Goal: Task Accomplishment & Management: Use online tool/utility

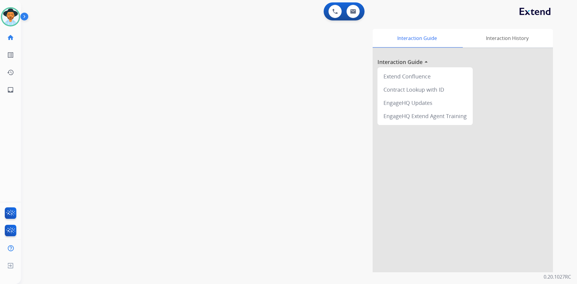
drag, startPoint x: 23, startPoint y: 17, endPoint x: 25, endPoint y: 22, distance: 5.0
click at [23, 17] on img at bounding box center [25, 17] width 10 height 11
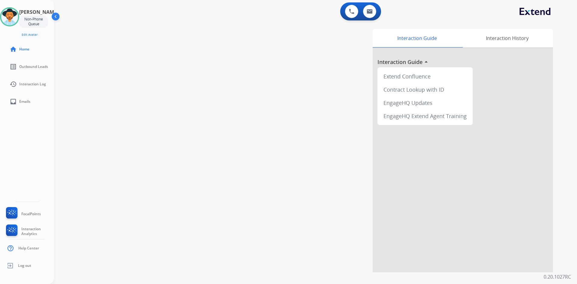
drag, startPoint x: 17, startPoint y: 16, endPoint x: 41, endPoint y: 21, distance: 24.6
click at [17, 16] on img at bounding box center [9, 16] width 17 height 17
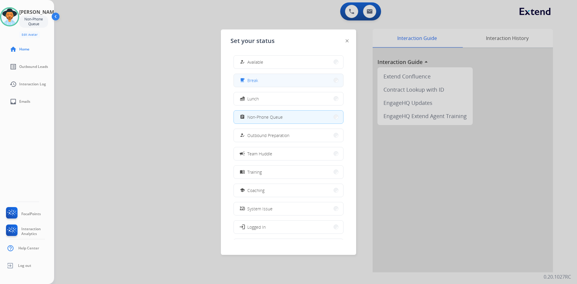
click at [274, 80] on button "free_breakfast Break" at bounding box center [288, 80] width 109 height 13
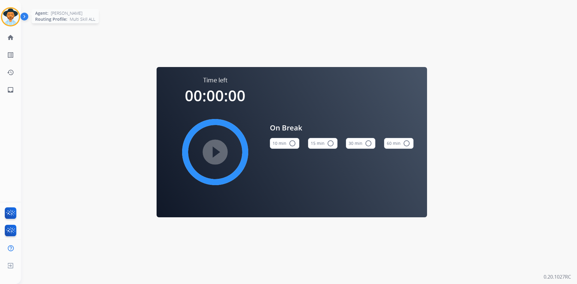
click at [5, 19] on img at bounding box center [10, 16] width 17 height 17
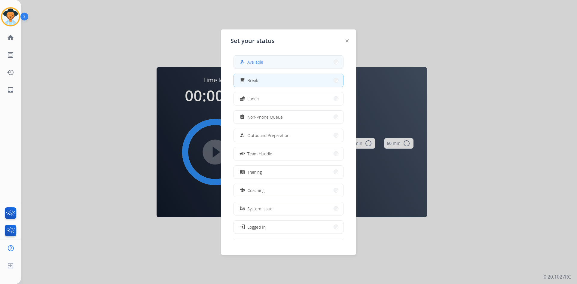
click at [265, 65] on button "how_to_reg Available" at bounding box center [288, 62] width 109 height 13
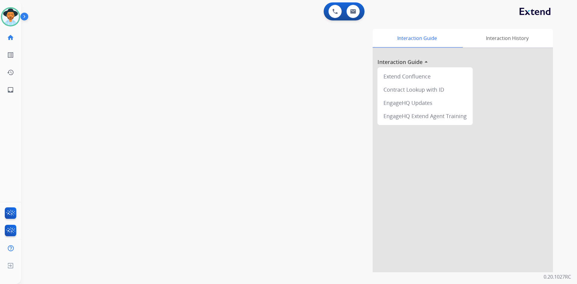
click at [31, 15] on div at bounding box center [26, 18] width 12 height 12
click at [27, 18] on img at bounding box center [25, 17] width 10 height 11
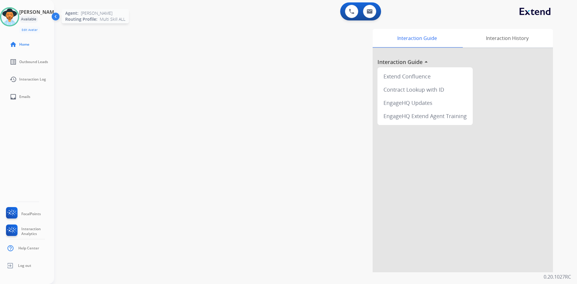
click at [18, 17] on img at bounding box center [9, 16] width 17 height 17
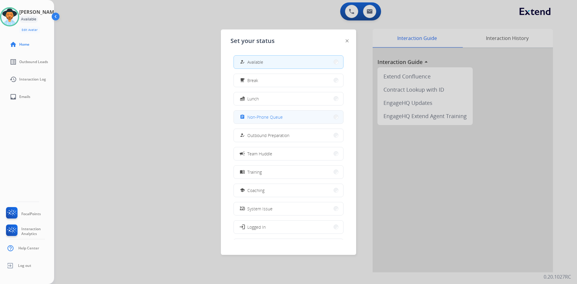
click at [285, 116] on button "assignment Non-Phone Queue" at bounding box center [288, 117] width 109 height 13
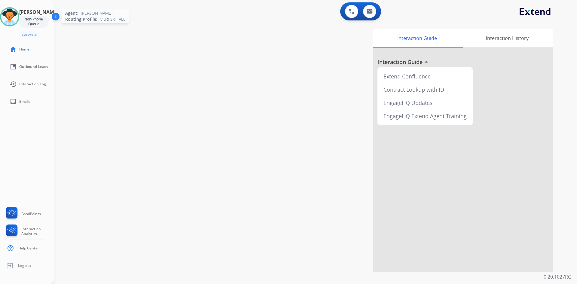
drag, startPoint x: 11, startPoint y: 18, endPoint x: 21, endPoint y: 23, distance: 10.8
click at [11, 18] on img at bounding box center [9, 16] width 17 height 17
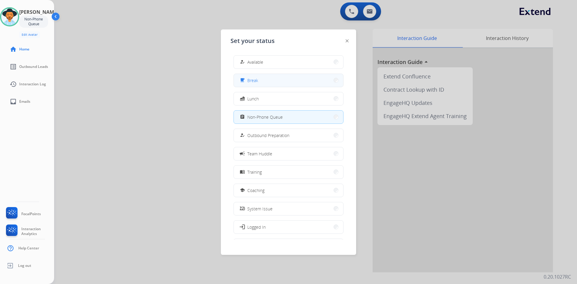
click at [280, 84] on button "free_breakfast Break" at bounding box center [288, 80] width 109 height 13
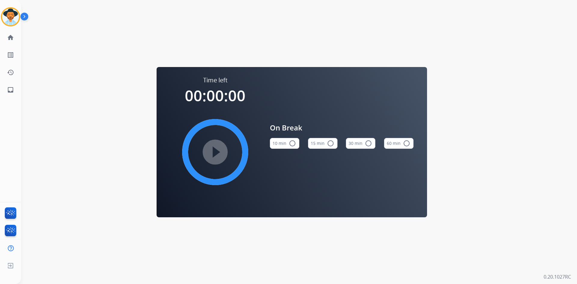
click at [325, 142] on button "15 min radio_button_unchecked" at bounding box center [322, 143] width 29 height 11
click at [214, 150] on mat-icon "play_circle_filled" at bounding box center [214, 151] width 7 height 7
drag, startPoint x: 10, startPoint y: 19, endPoint x: 13, endPoint y: 22, distance: 3.4
click at [10, 19] on img at bounding box center [10, 16] width 17 height 17
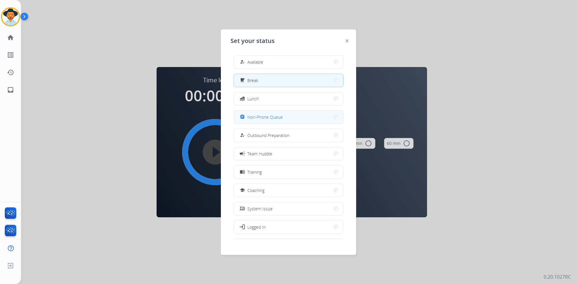
click at [287, 116] on button "assignment Non-Phone Queue" at bounding box center [288, 117] width 109 height 13
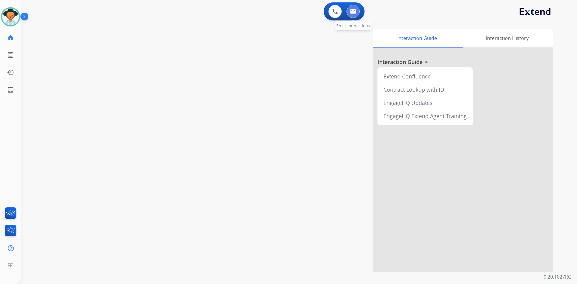
click at [351, 16] on button at bounding box center [352, 11] width 13 height 13
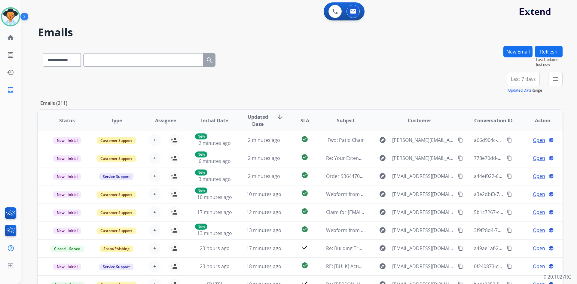
click at [530, 80] on span "Last 7 days" at bounding box center [523, 79] width 25 height 2
click at [519, 145] on div "Last 30 days" at bounding box center [521, 141] width 33 height 9
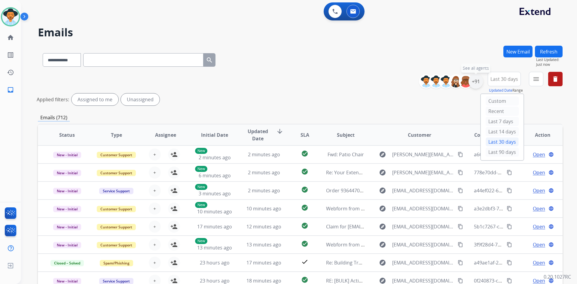
click at [477, 84] on div "+91" at bounding box center [475, 81] width 14 height 14
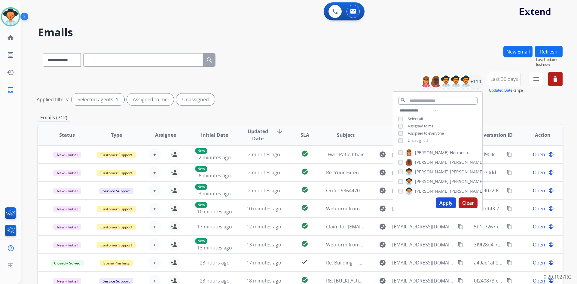
click at [416, 141] on span "Unassigned" at bounding box center [418, 140] width 20 height 5
click at [444, 200] on button "Apply" at bounding box center [445, 202] width 20 height 11
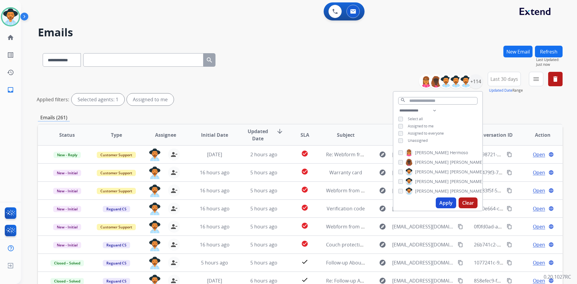
click at [315, 74] on div "**********" at bounding box center [300, 90] width 524 height 36
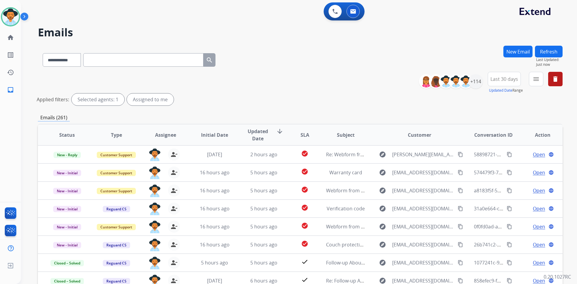
scroll to position [30, 0]
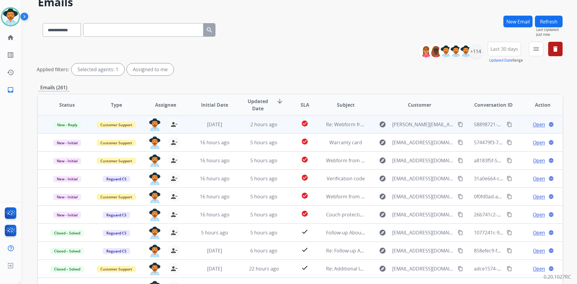
click at [534, 124] on span "Open" at bounding box center [538, 124] width 12 height 7
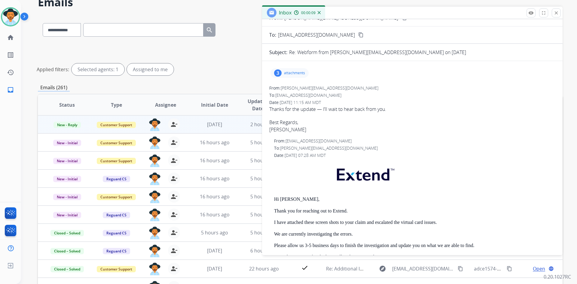
scroll to position [0, 0]
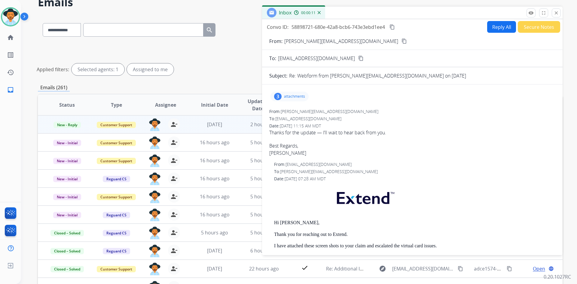
click at [401, 41] on mat-icon "content_copy" at bounding box center [403, 40] width 5 height 5
click at [537, 28] on button "Secure Notes" at bounding box center [538, 27] width 42 height 12
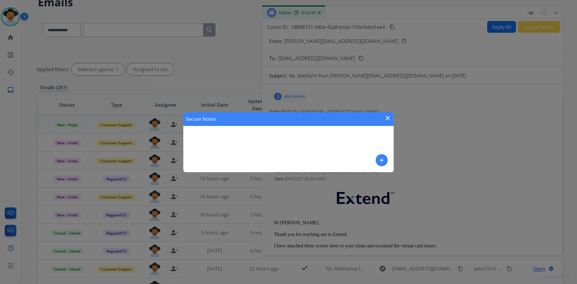
click at [382, 161] on mat-icon "add" at bounding box center [381, 159] width 7 height 7
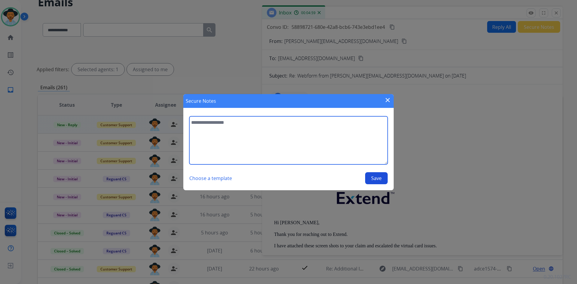
click at [236, 137] on textarea at bounding box center [288, 140] width 198 height 48
type textarea "**********"
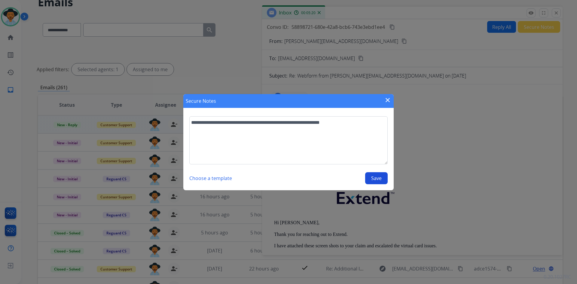
click at [373, 174] on button "Save" at bounding box center [376, 178] width 23 height 12
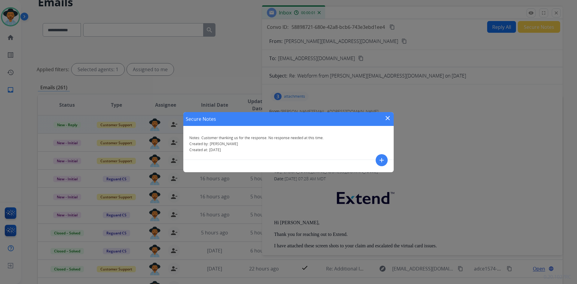
click at [388, 120] on mat-icon "close" at bounding box center [387, 117] width 7 height 7
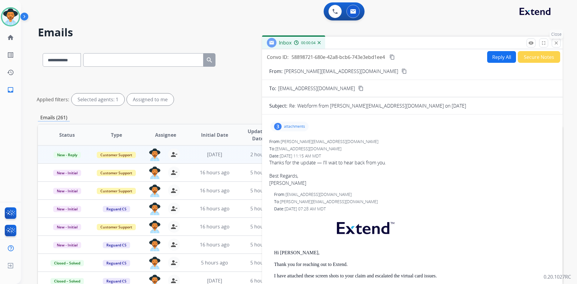
click at [558, 43] on mat-icon "close" at bounding box center [555, 42] width 5 height 5
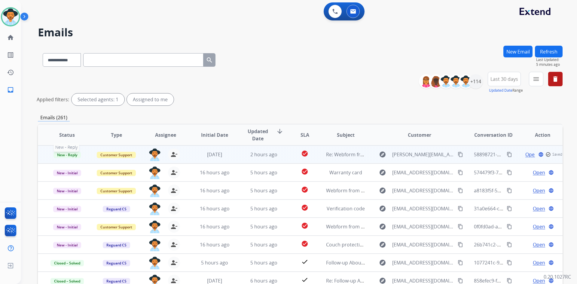
click at [61, 153] on span "New - Reply" at bounding box center [66, 155] width 27 height 6
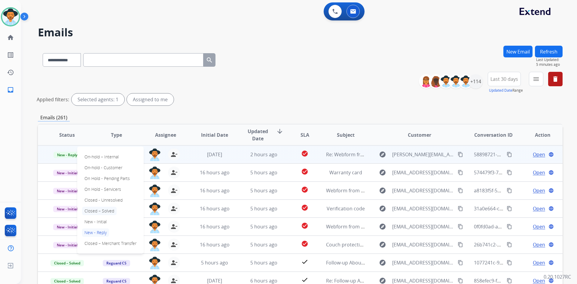
click at [109, 210] on p "Closed – Solved" at bounding box center [99, 211] width 35 height 8
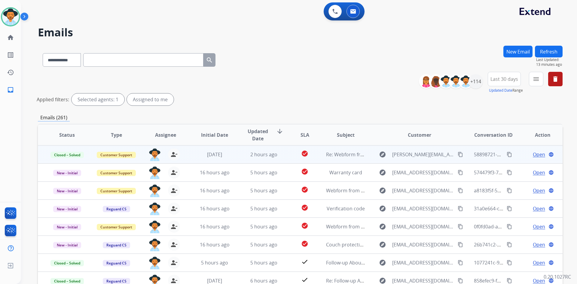
click at [26, 17] on img at bounding box center [25, 17] width 10 height 11
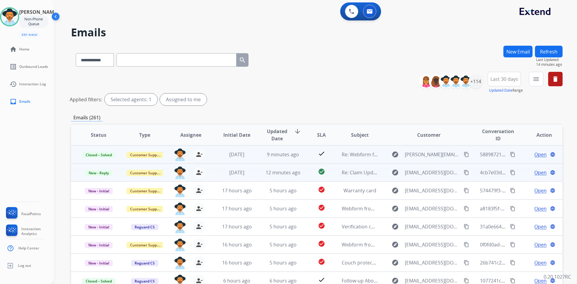
click at [463, 175] on button "content_copy" at bounding box center [466, 172] width 7 height 7
click at [534, 174] on span "Open" at bounding box center [540, 172] width 12 height 7
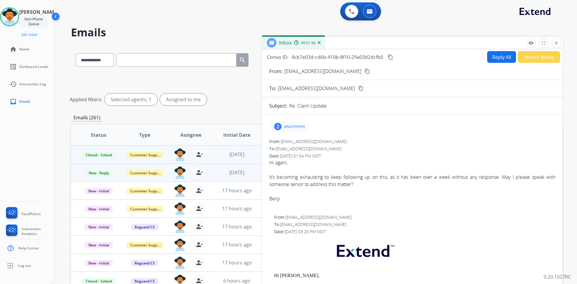
click at [390, 58] on mat-icon "content_copy" at bounding box center [389, 56] width 5 height 5
click at [391, 55] on mat-icon "content_copy" at bounding box center [389, 56] width 5 height 5
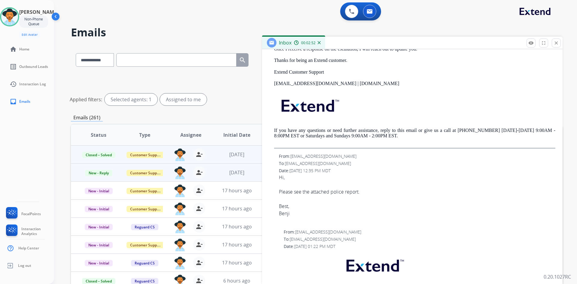
scroll to position [270, 0]
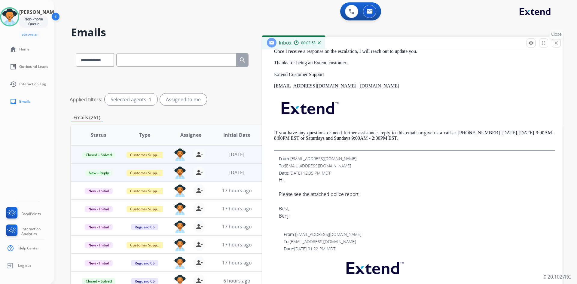
click at [558, 44] on mat-icon "close" at bounding box center [555, 42] width 5 height 5
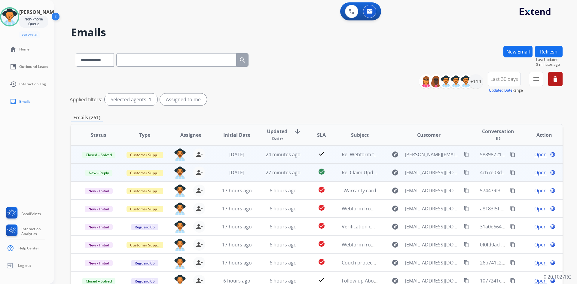
click at [537, 174] on span "Open" at bounding box center [540, 172] width 12 height 7
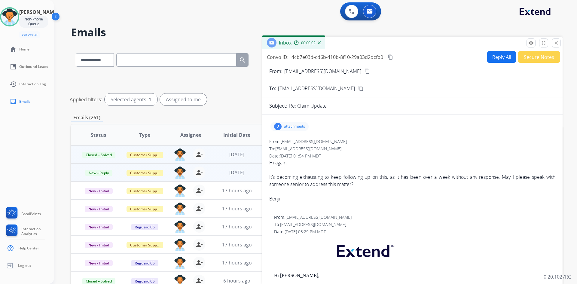
click at [531, 56] on button "Secure Notes" at bounding box center [538, 57] width 42 height 12
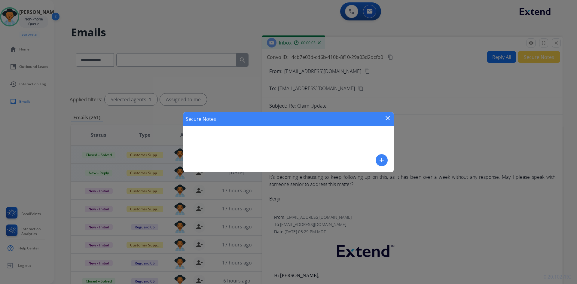
click at [383, 163] on mat-icon "add" at bounding box center [381, 159] width 7 height 7
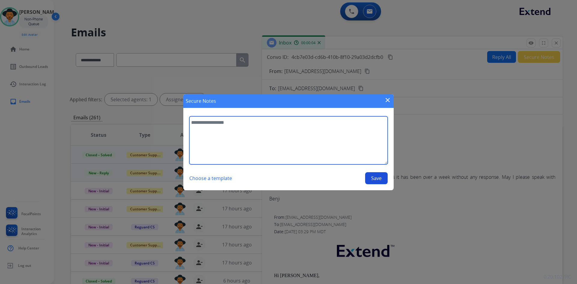
click at [247, 135] on textarea at bounding box center [288, 140] width 198 height 48
type textarea "**********"
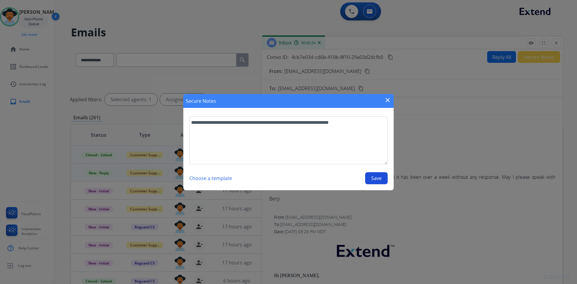
click at [372, 178] on button "Save" at bounding box center [376, 178] width 23 height 12
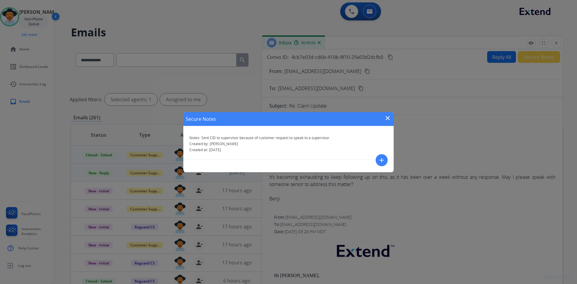
click at [389, 117] on mat-icon "close" at bounding box center [387, 117] width 7 height 7
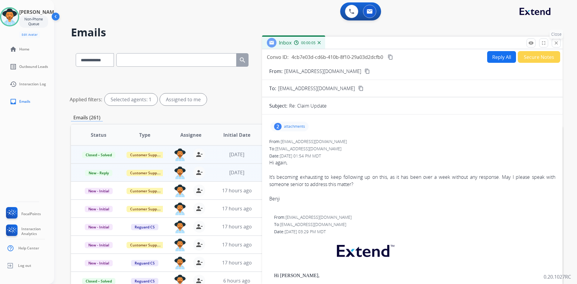
click at [554, 40] on mat-icon "close" at bounding box center [555, 42] width 5 height 5
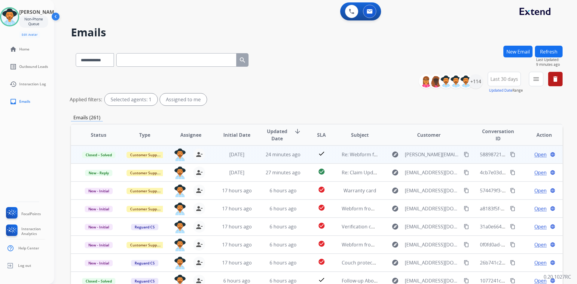
drag, startPoint x: 550, startPoint y: 51, endPoint x: 545, endPoint y: 54, distance: 6.2
click at [550, 51] on button "Refresh" at bounding box center [549, 52] width 28 height 12
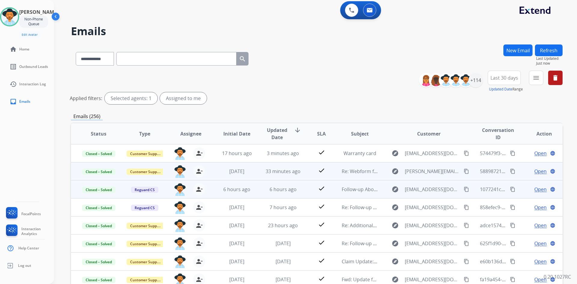
scroll to position [0, 0]
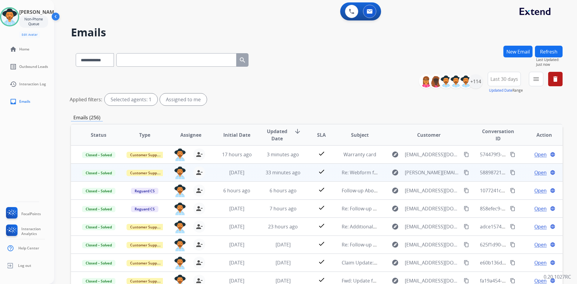
click at [171, 57] on input "text" at bounding box center [176, 60] width 120 height 14
paste input "**********"
type input "**********"
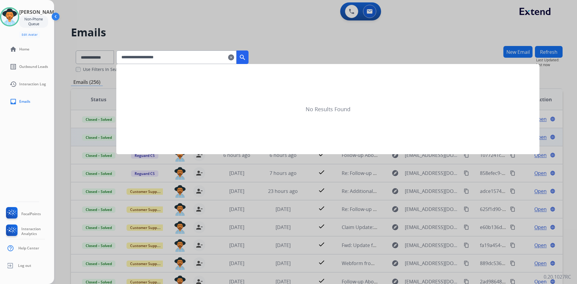
click at [246, 55] on mat-icon "search" at bounding box center [242, 57] width 7 height 7
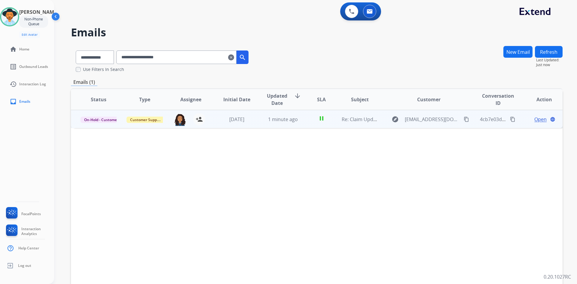
click at [534, 119] on span "Open" at bounding box center [540, 119] width 12 height 7
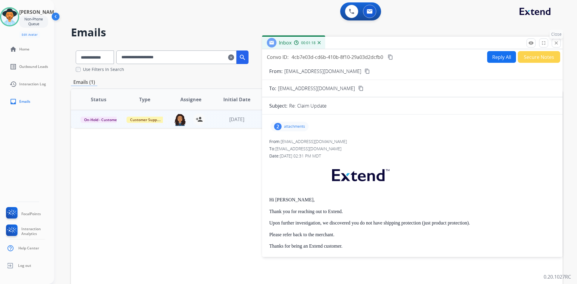
click at [556, 44] on mat-icon "close" at bounding box center [555, 42] width 5 height 5
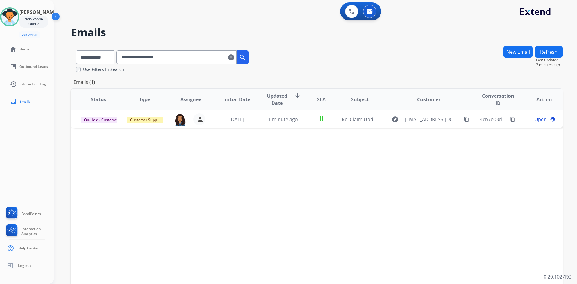
click at [234, 54] on mat-icon "clear" at bounding box center [231, 57] width 6 height 7
